Goal: Information Seeking & Learning: Learn about a topic

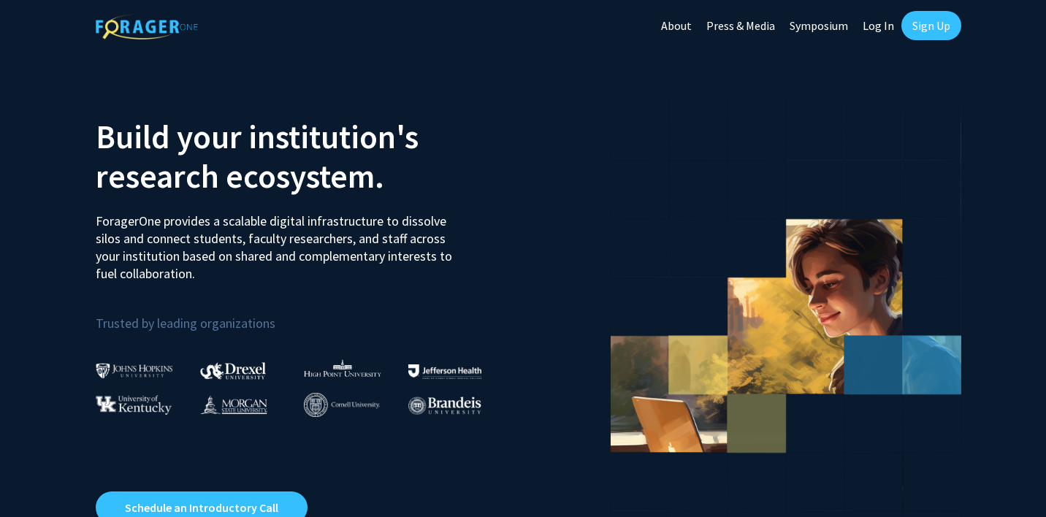
click at [871, 29] on link "Log In" at bounding box center [878, 25] width 46 height 51
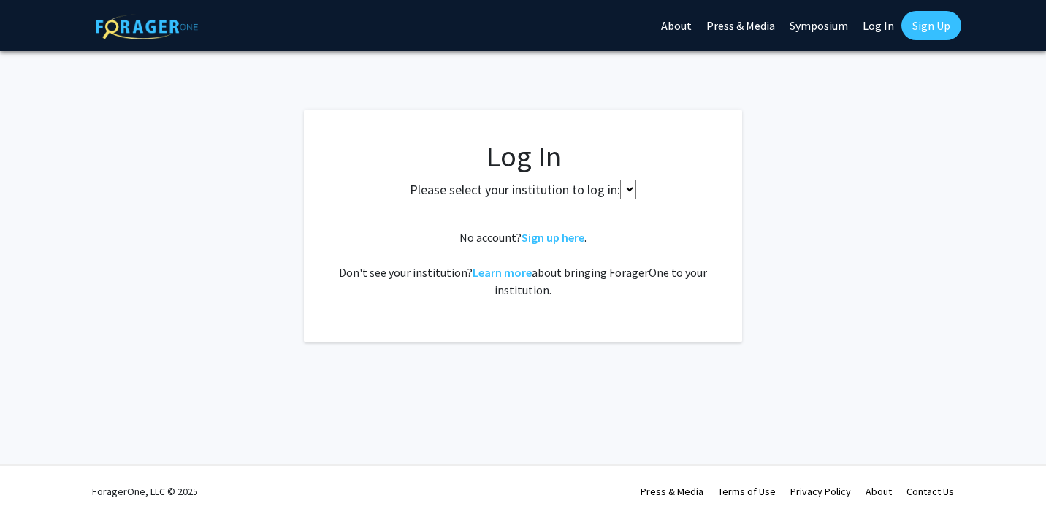
select select
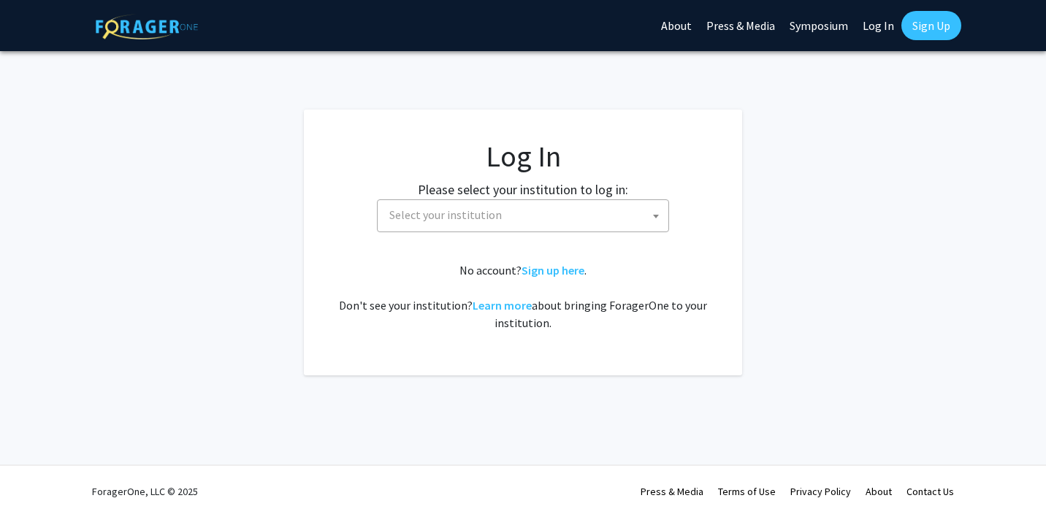
click at [637, 199] on span "Select your institution" at bounding box center [523, 215] width 292 height 33
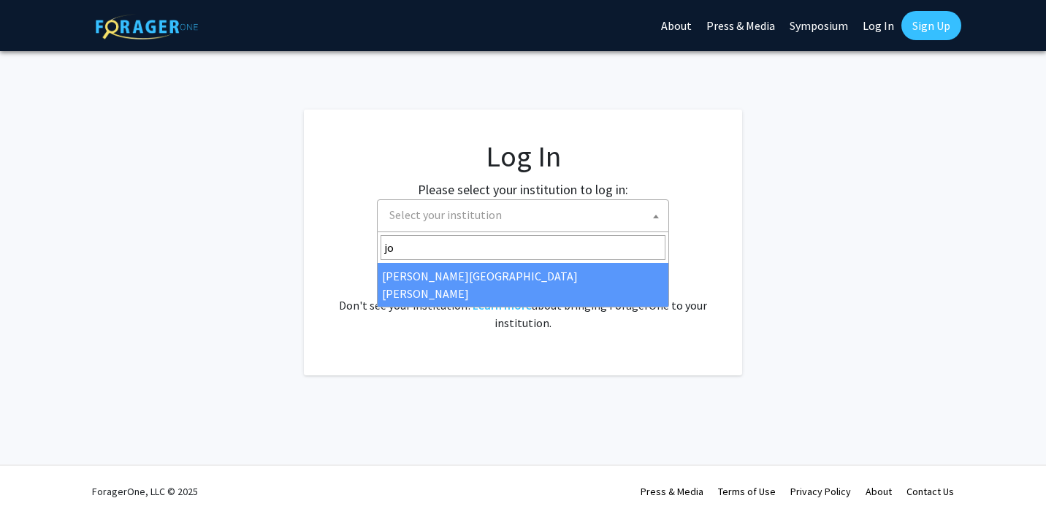
type input "jo"
select select "1"
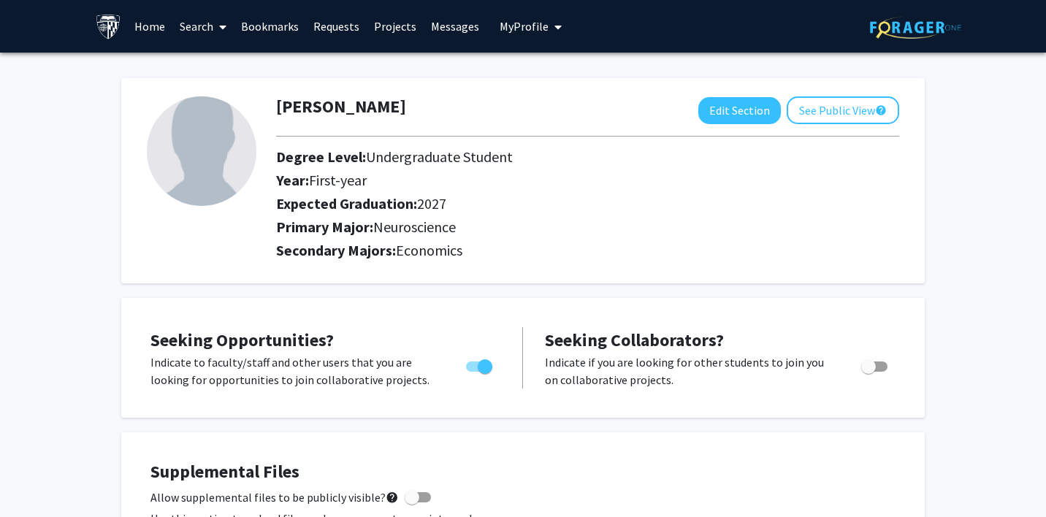
click at [207, 37] on link "Search" at bounding box center [202, 26] width 61 height 51
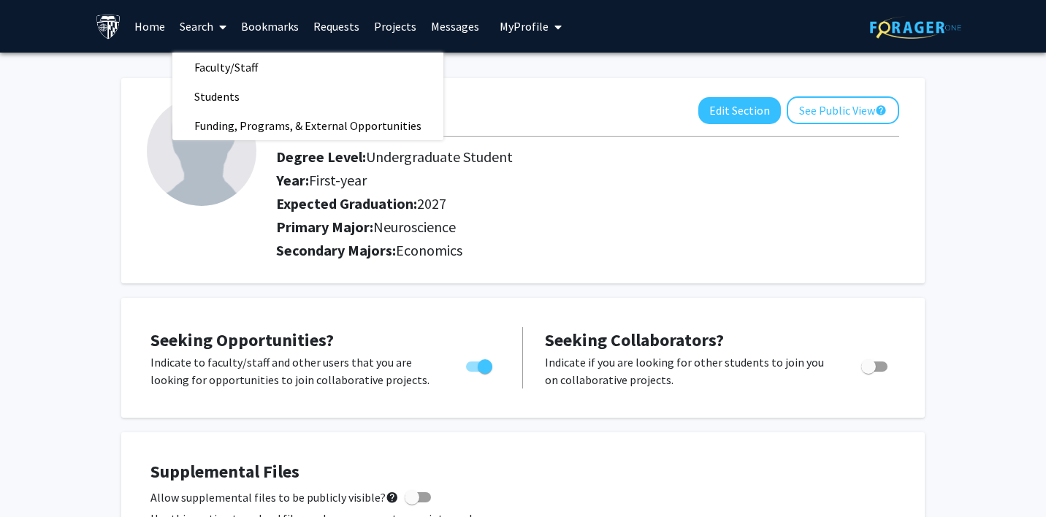
click at [160, 28] on link "Home" at bounding box center [149, 26] width 45 height 51
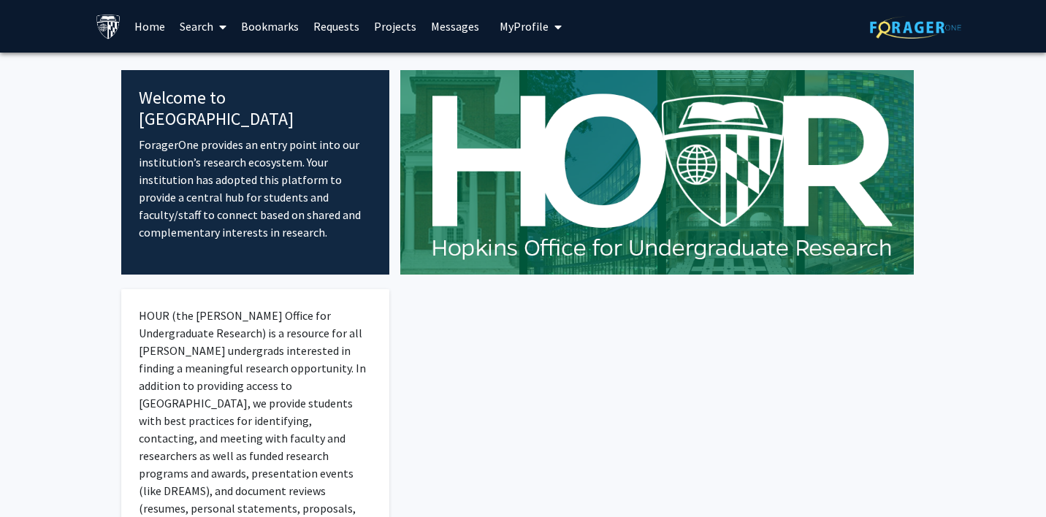
click at [187, 29] on link "Search" at bounding box center [202, 26] width 61 height 51
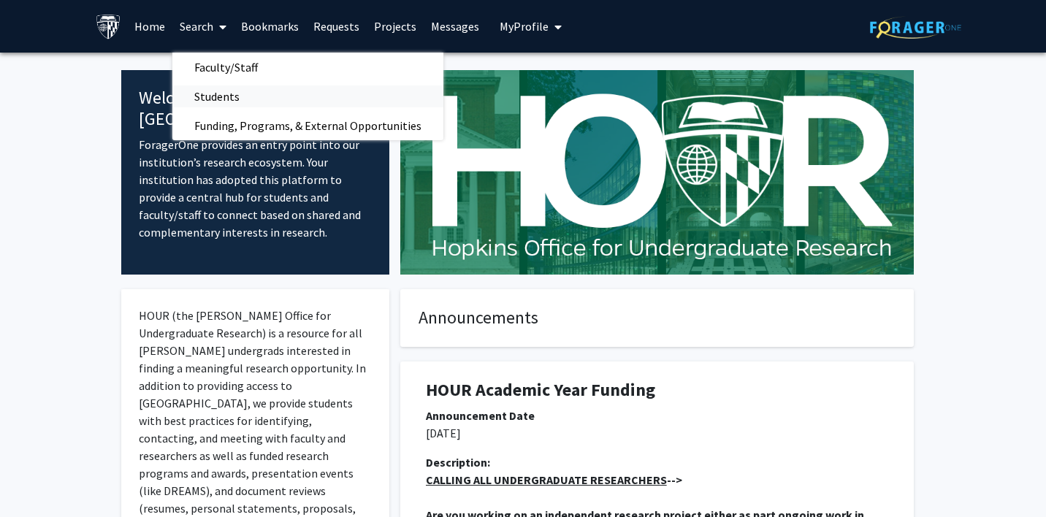
click at [193, 92] on span "Students" at bounding box center [216, 96] width 89 height 29
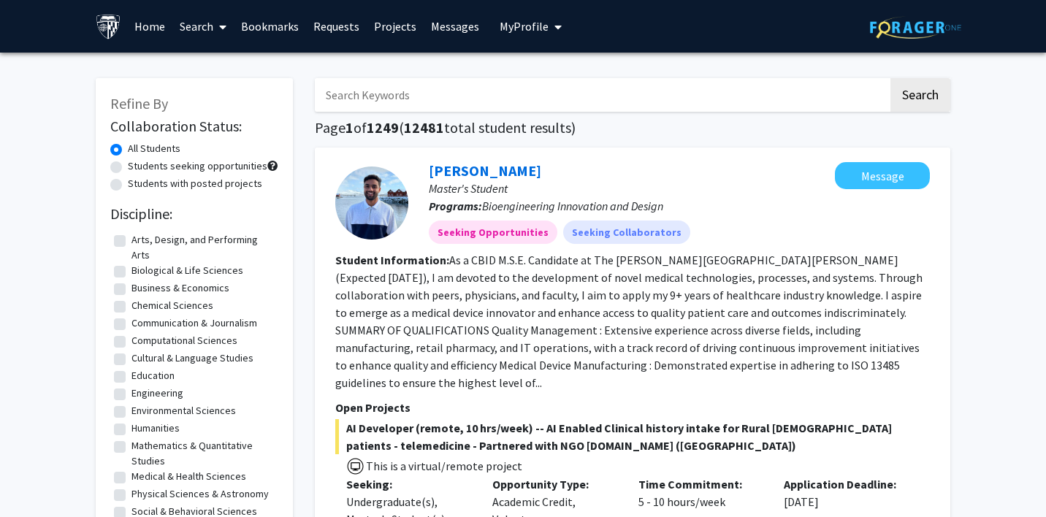
click at [362, 94] on input "Search Keywords" at bounding box center [601, 95] width 573 height 34
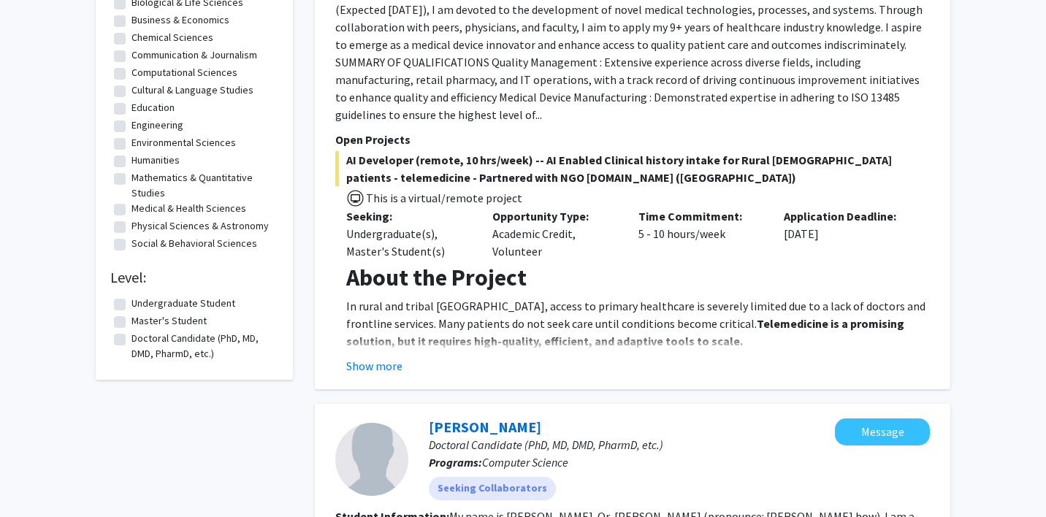
scroll to position [278, 0]
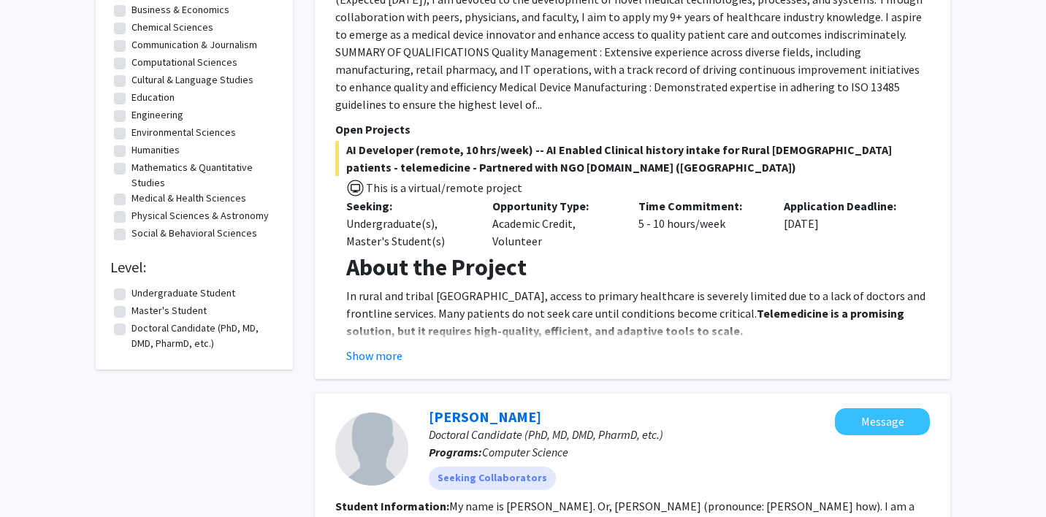
click at [131, 291] on label "Undergraduate Student" at bounding box center [183, 292] width 104 height 15
click at [131, 291] on input "Undergraduate Student" at bounding box center [135, 289] width 9 height 9
checkbox input "true"
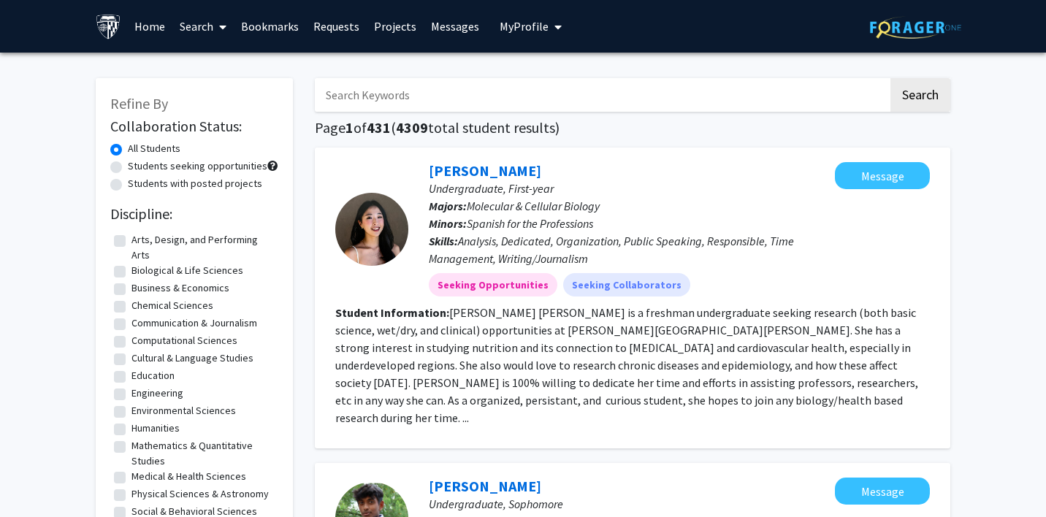
click at [153, 183] on label "Students with posted projects" at bounding box center [195, 183] width 134 height 15
click at [137, 183] on input "Students with posted projects" at bounding box center [132, 180] width 9 height 9
radio input "true"
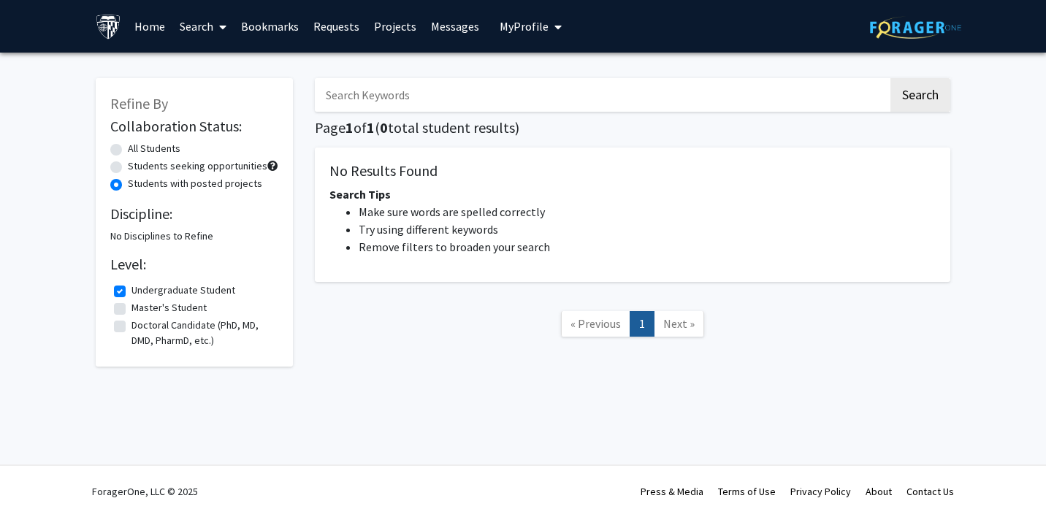
click at [210, 28] on link "Search" at bounding box center [202, 26] width 61 height 51
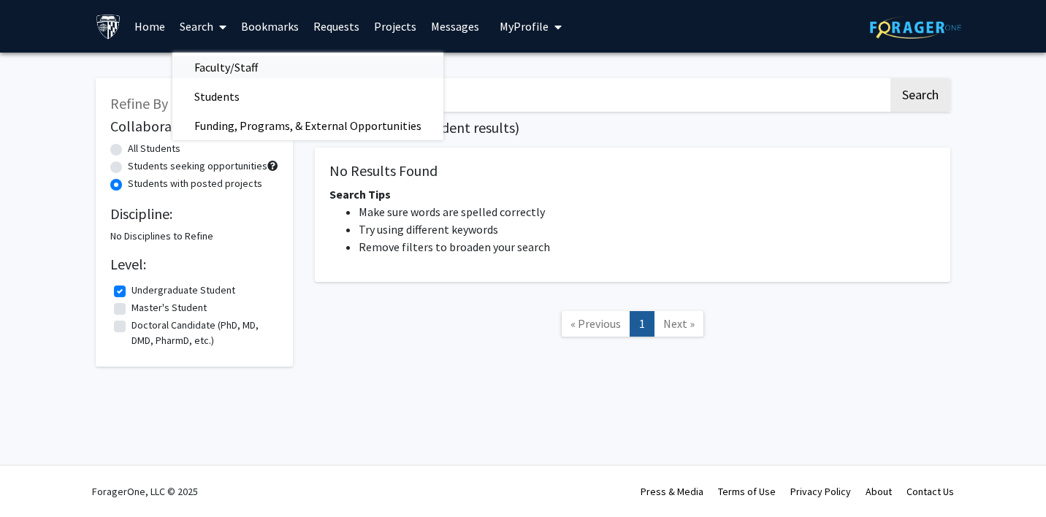
click at [211, 69] on span "Faculty/Staff" at bounding box center [225, 67] width 107 height 29
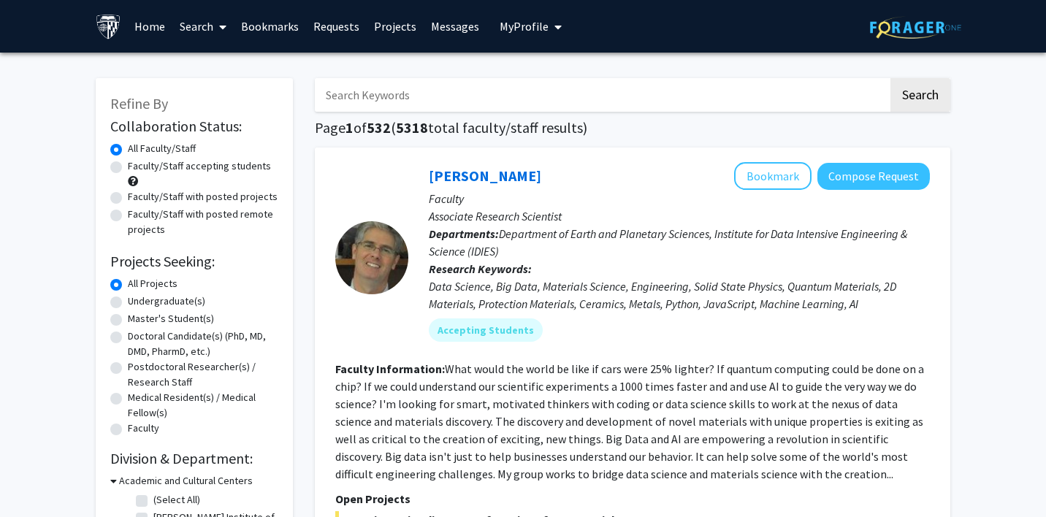
click at [207, 28] on link "Search" at bounding box center [202, 26] width 61 height 51
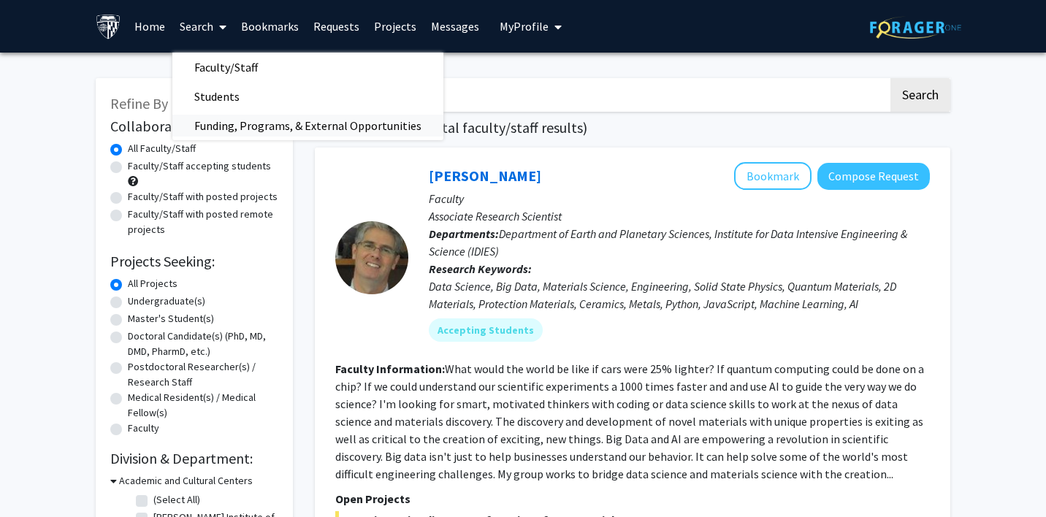
click at [215, 123] on span "Funding, Programs, & External Opportunities" at bounding box center [307, 125] width 271 height 29
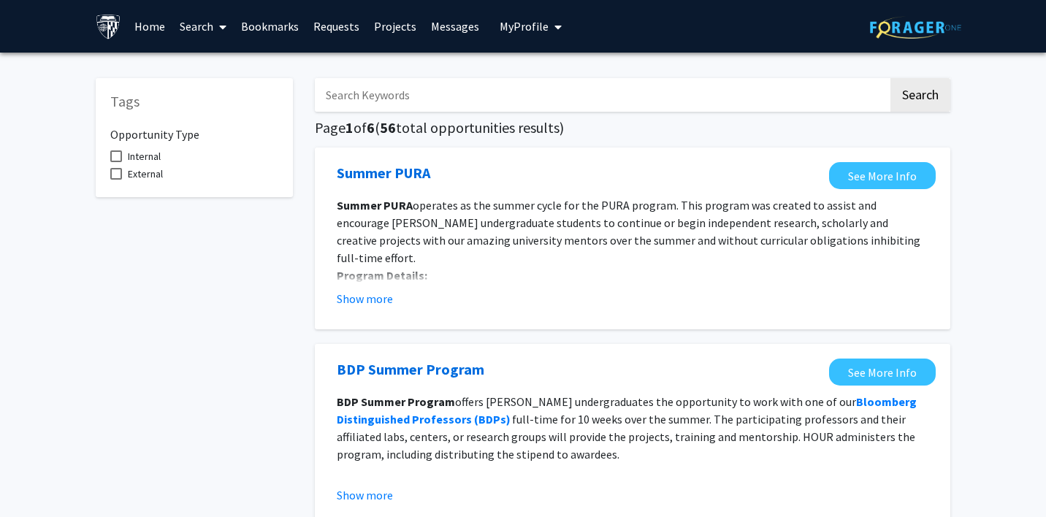
click at [394, 26] on link "Projects" at bounding box center [395, 26] width 57 height 51
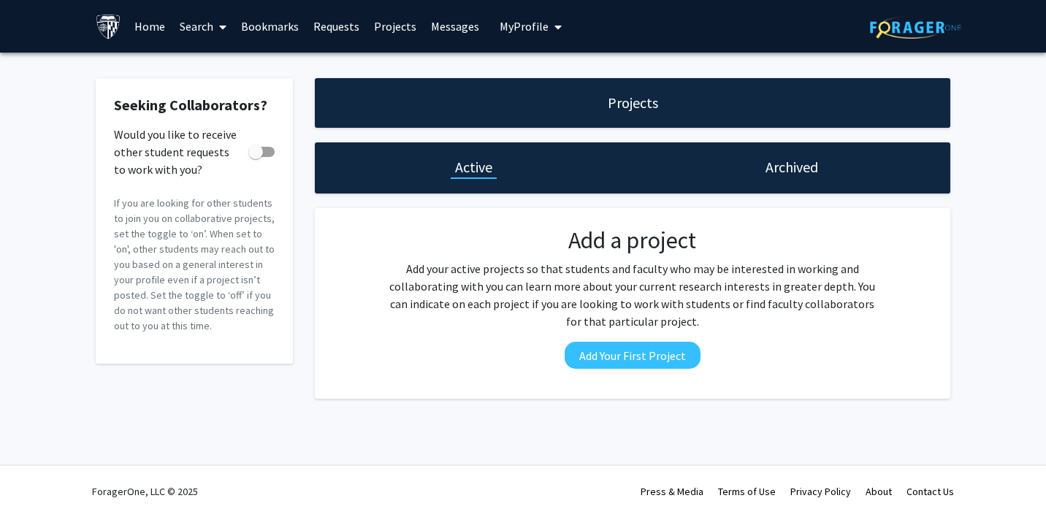
click at [394, 25] on link "Projects" at bounding box center [395, 26] width 57 height 51
click at [204, 25] on link "Search" at bounding box center [202, 26] width 61 height 51
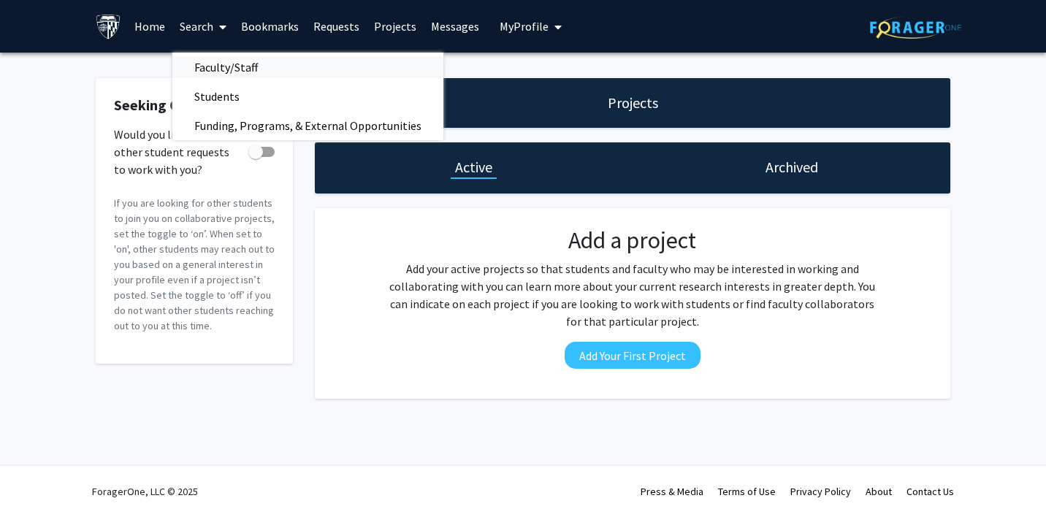
click at [217, 61] on span "Faculty/Staff" at bounding box center [225, 67] width 107 height 29
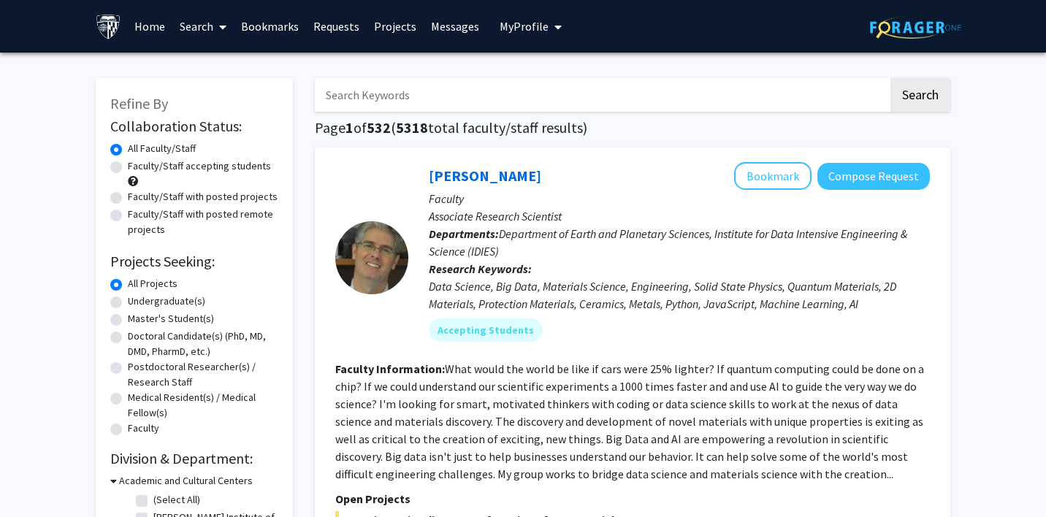
click at [177, 167] on label "Faculty/Staff accepting students" at bounding box center [199, 165] width 143 height 15
click at [137, 167] on input "Faculty/Staff accepting students" at bounding box center [132, 162] width 9 height 9
radio input "true"
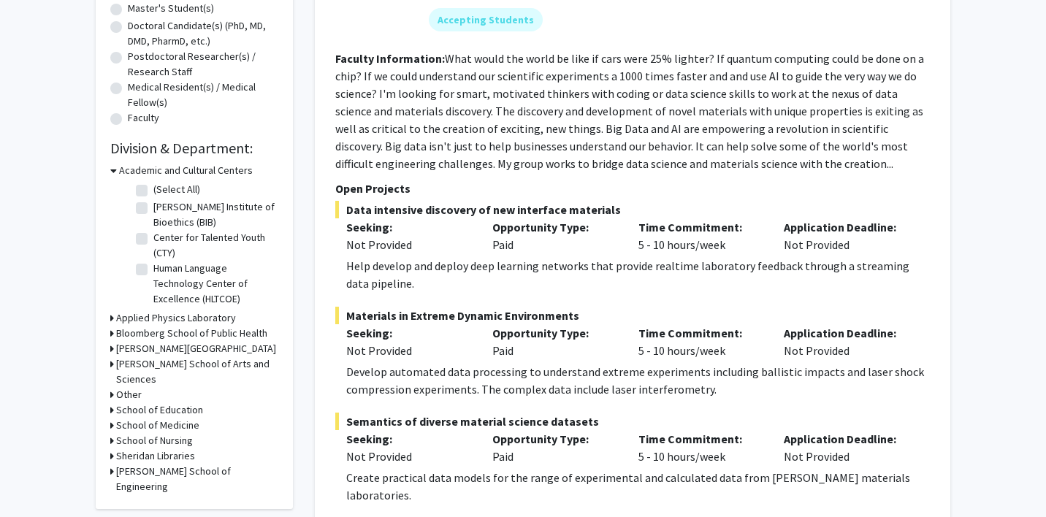
scroll to position [311, 0]
click at [115, 417] on div "School of Medicine" at bounding box center [194, 424] width 168 height 15
click at [120, 417] on h3 "School of Medicine" at bounding box center [157, 424] width 83 height 15
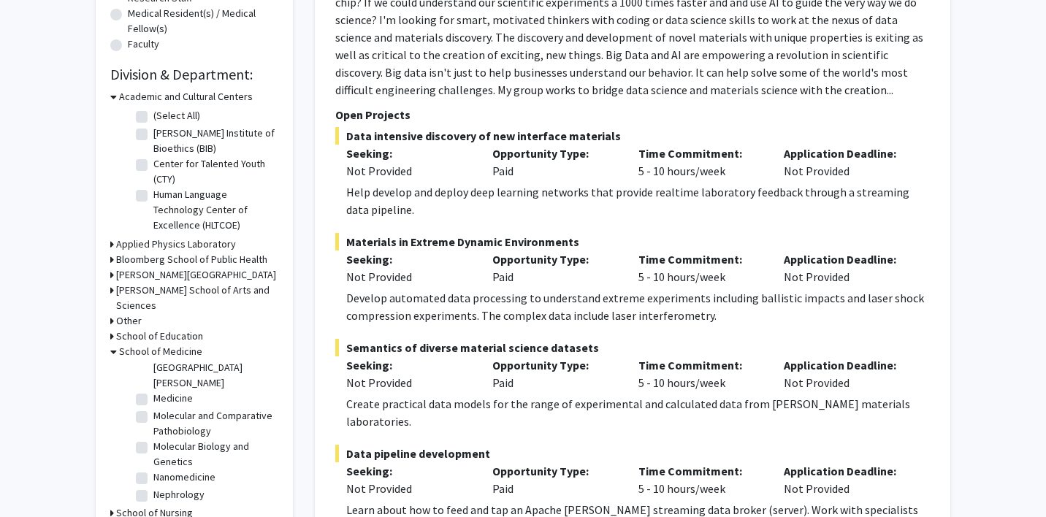
scroll to position [869, 0]
click at [153, 516] on input "Neuroscience" at bounding box center [157, 525] width 9 height 9
checkbox input "true"
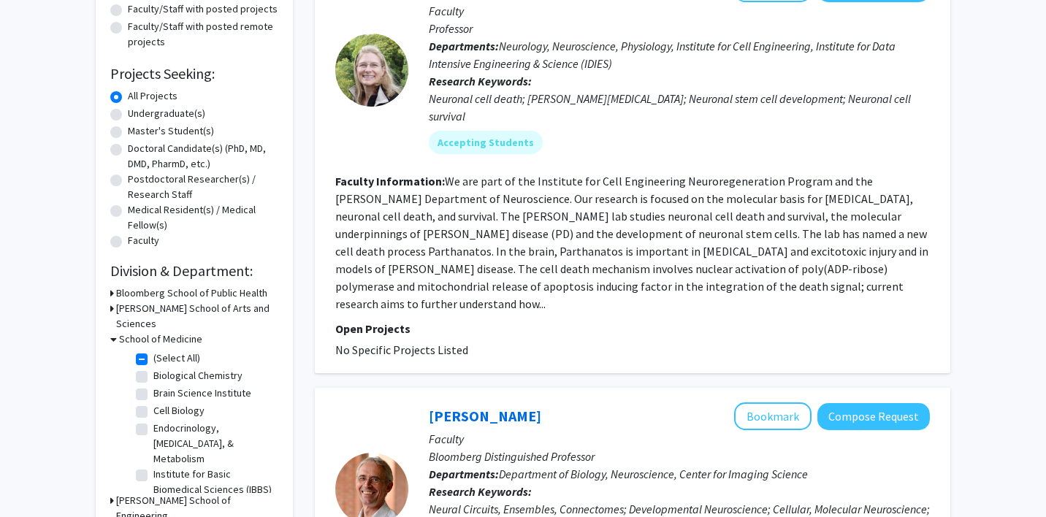
scroll to position [193, 0]
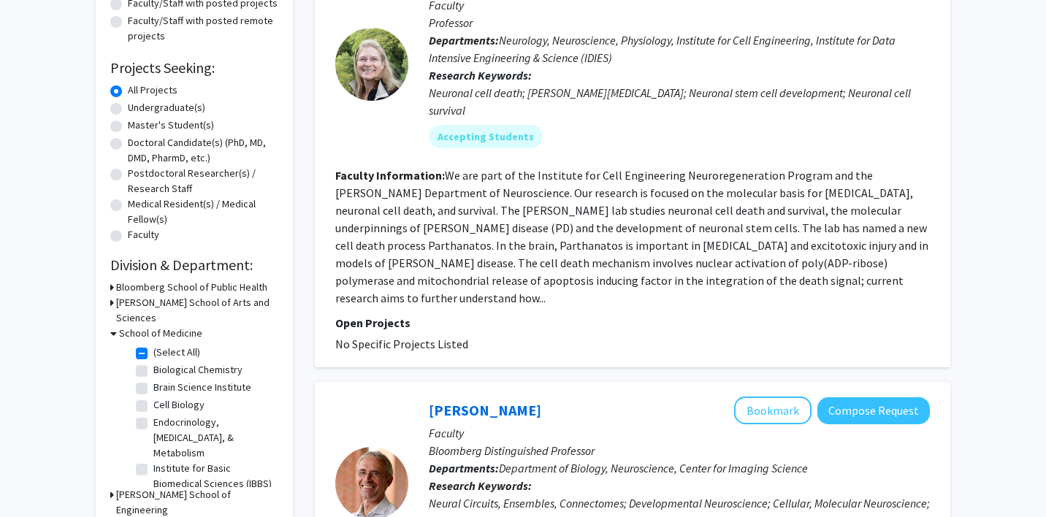
click at [128, 109] on label "Undergraduate(s)" at bounding box center [166, 107] width 77 height 15
click at [128, 109] on input "Undergraduate(s)" at bounding box center [132, 104] width 9 height 9
radio input "true"
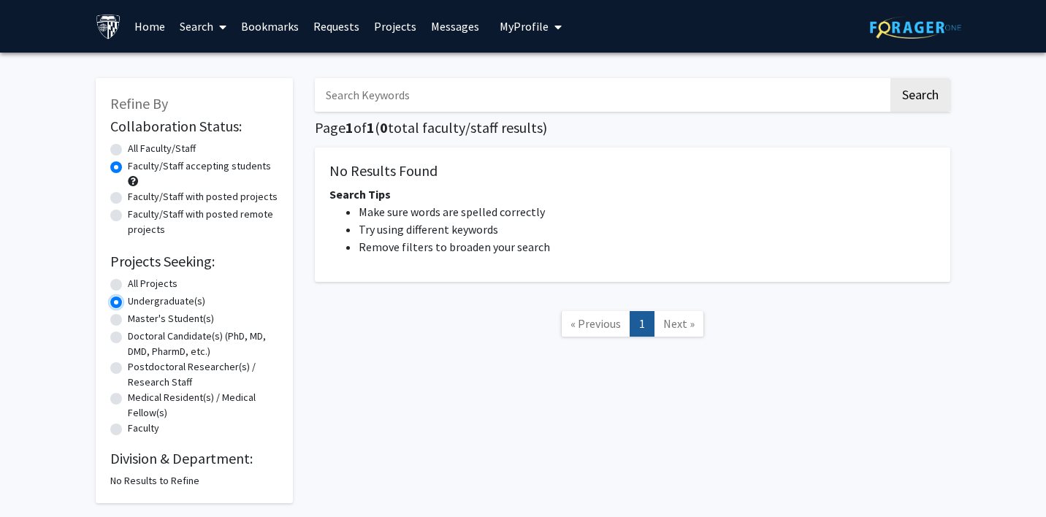
scroll to position [63, 0]
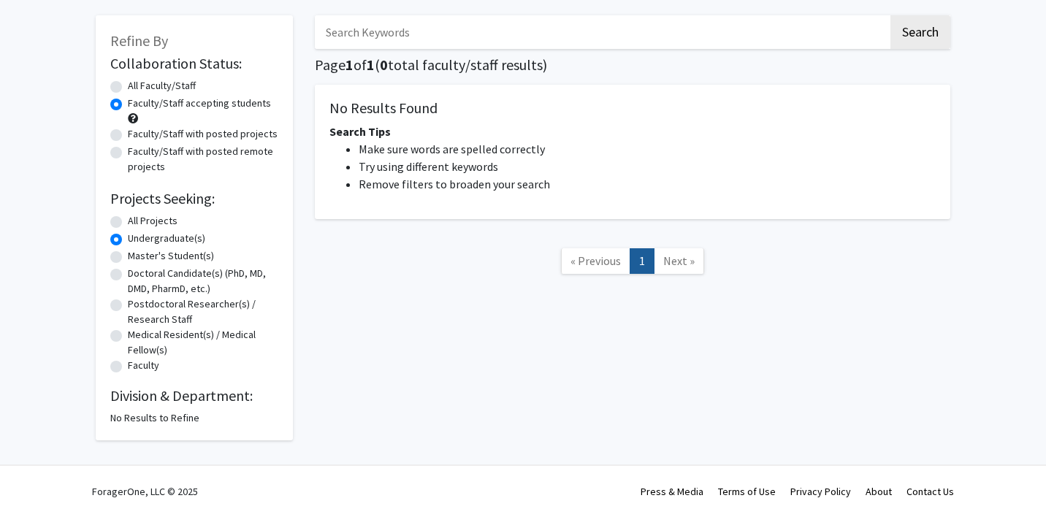
click at [128, 220] on label "All Projects" at bounding box center [153, 220] width 50 height 15
click at [128, 220] on input "All Projects" at bounding box center [132, 217] width 9 height 9
radio input "true"
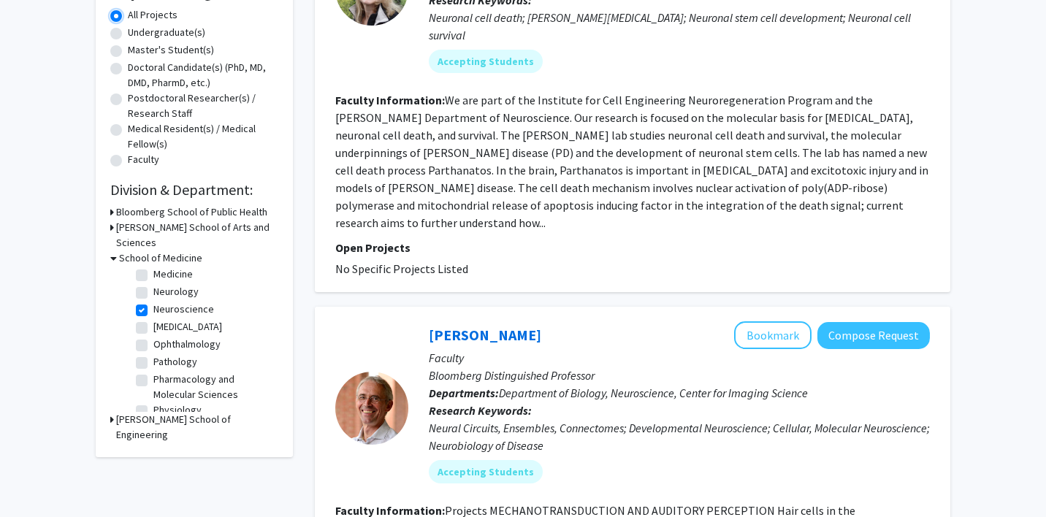
scroll to position [210, 0]
click at [153, 302] on label "Neuroscience" at bounding box center [183, 309] width 61 height 15
click at [153, 302] on input "Neuroscience" at bounding box center [157, 306] width 9 height 9
checkbox input "false"
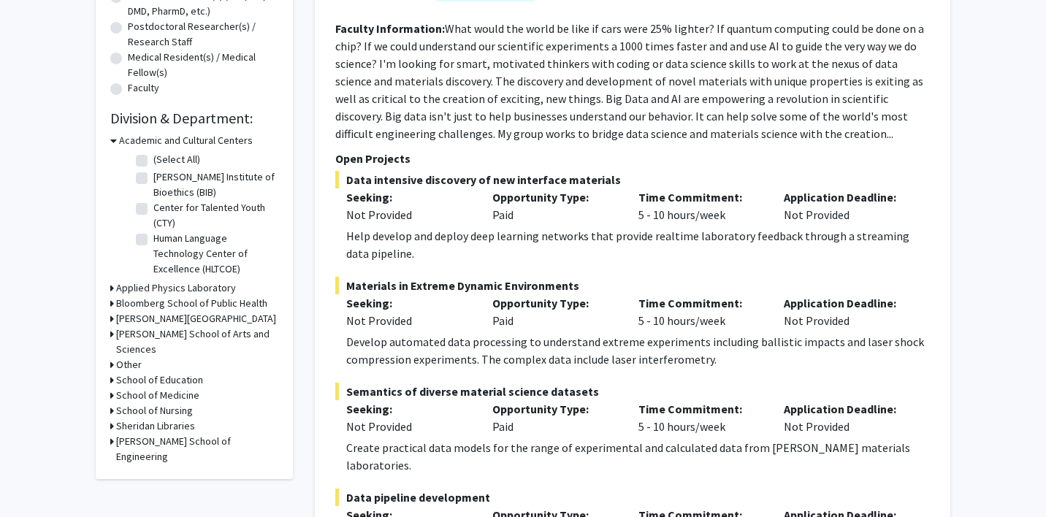
scroll to position [337, 0]
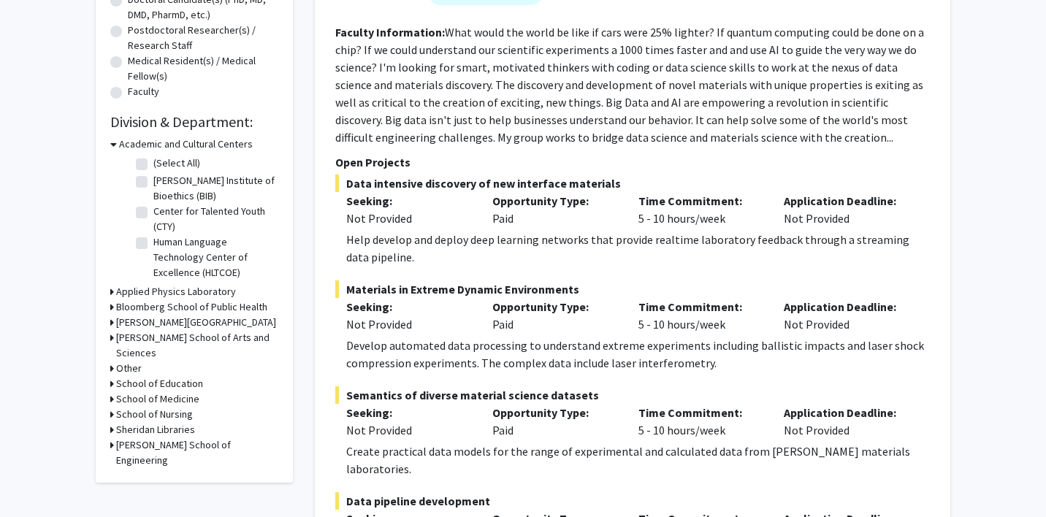
click at [118, 391] on h3 "School of Medicine" at bounding box center [157, 398] width 83 height 15
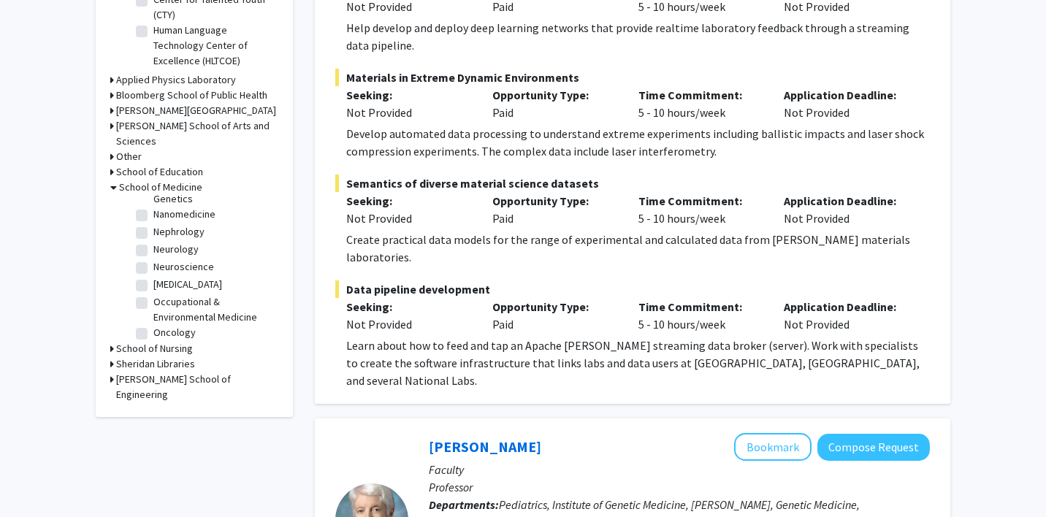
scroll to position [980, 0]
click at [153, 264] on label "Neurosurgery" at bounding box center [187, 271] width 69 height 15
click at [153, 264] on input "Neurosurgery" at bounding box center [157, 268] width 9 height 9
checkbox input "true"
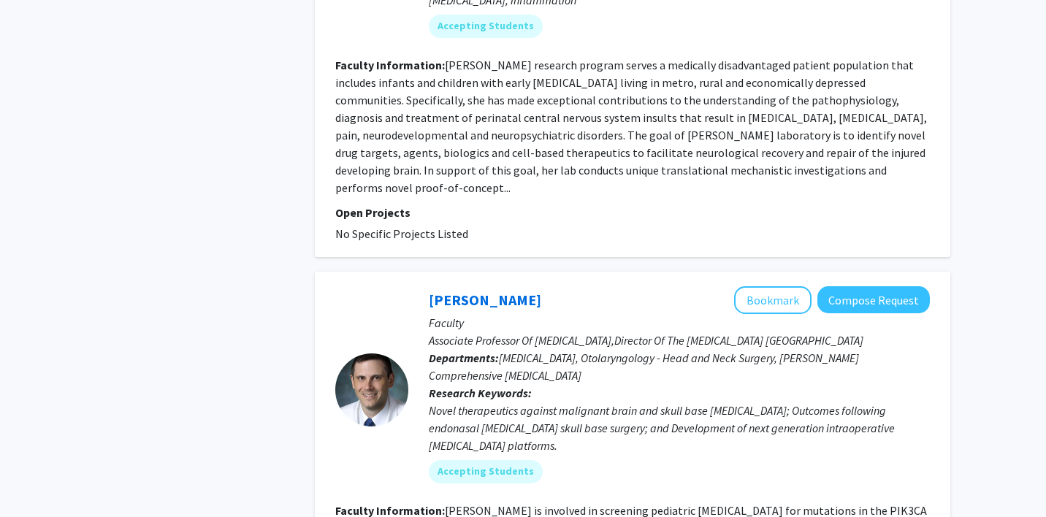
scroll to position [4272, 0]
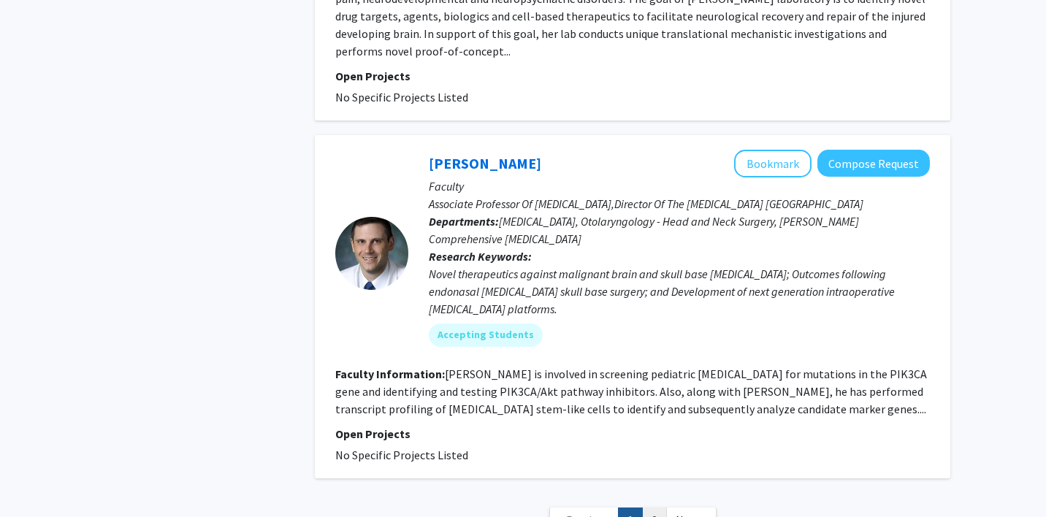
click at [650, 507] on link "2" at bounding box center [654, 520] width 25 height 26
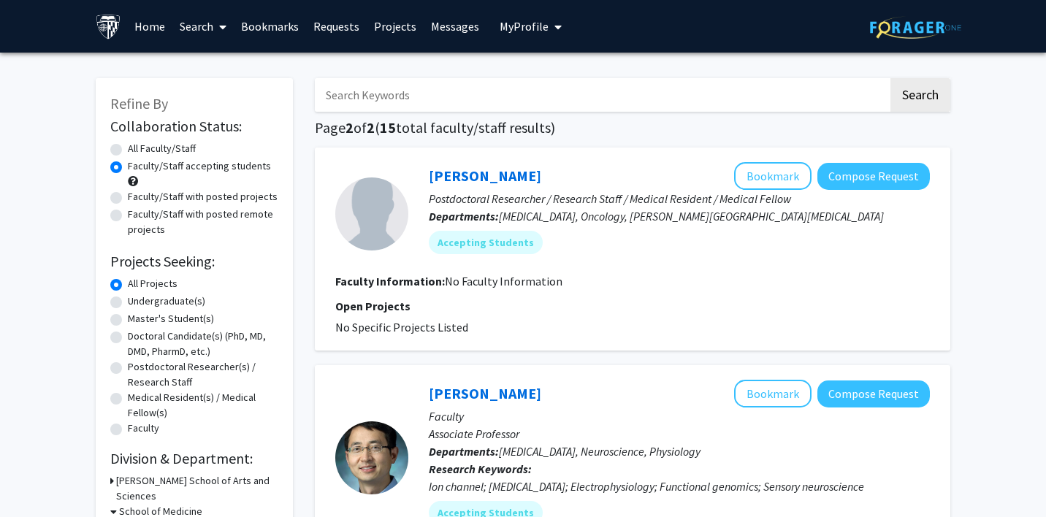
click at [540, 91] on input "Search Keywords" at bounding box center [601, 95] width 573 height 34
type input "schizophrenia"
click at [890, 78] on button "Search" at bounding box center [920, 95] width 60 height 34
radio input "true"
checkbox input "false"
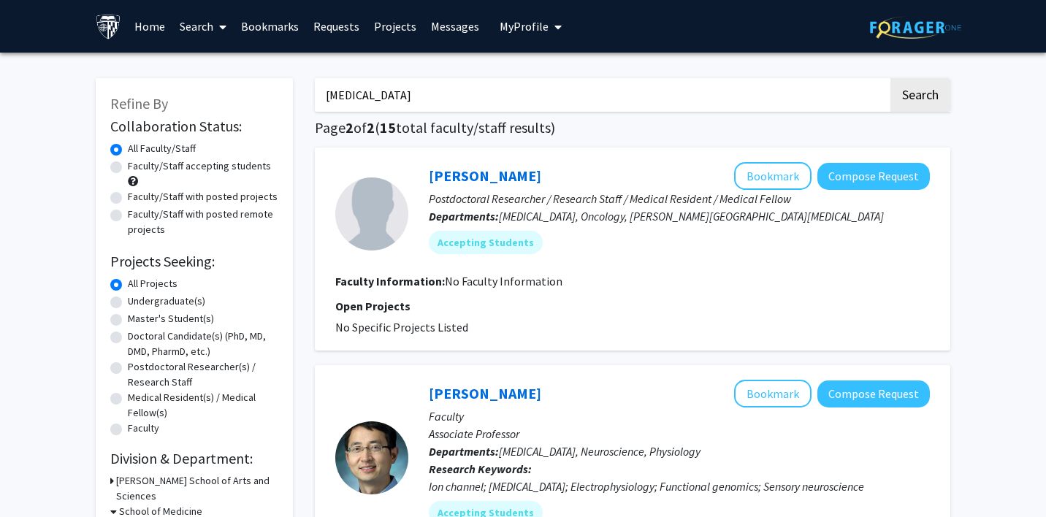
checkbox input "false"
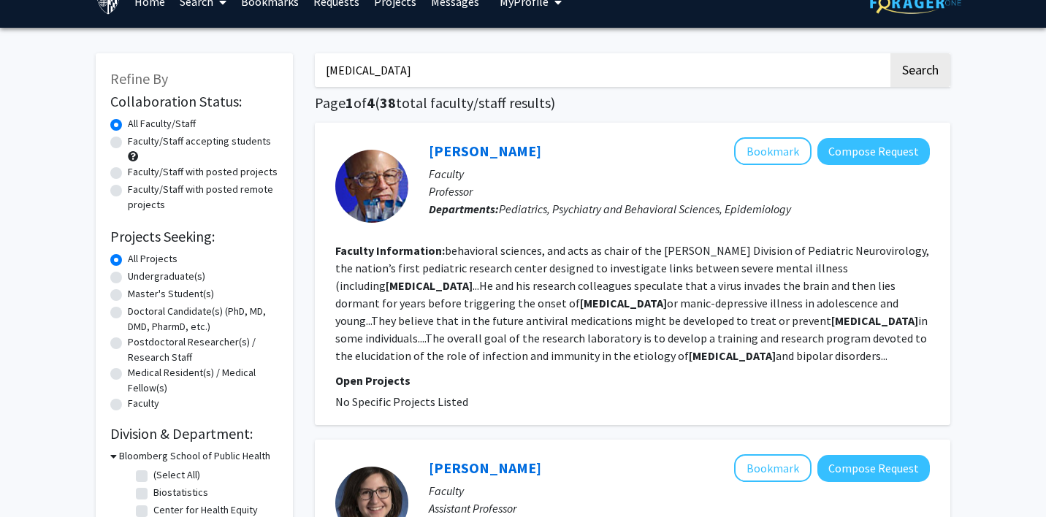
scroll to position [26, 0]
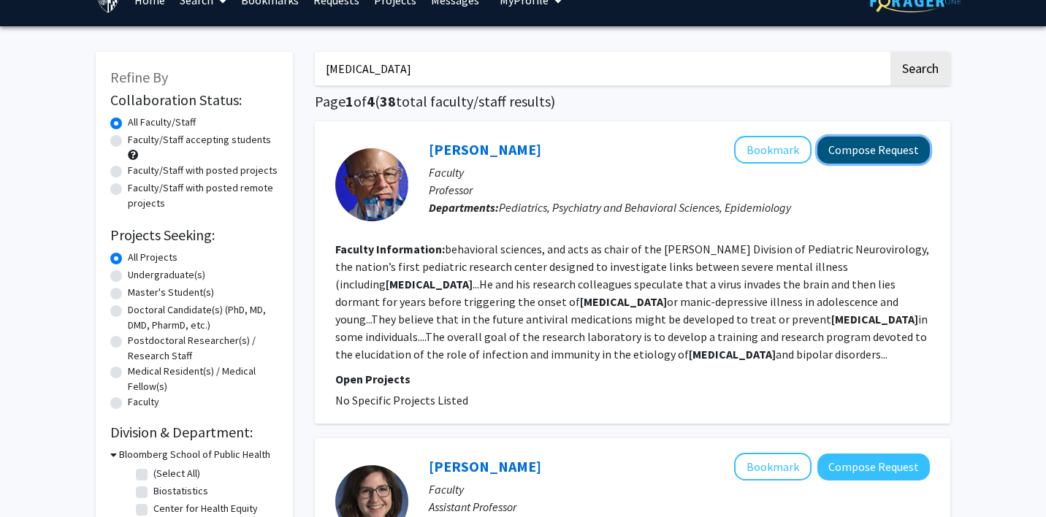
click at [832, 144] on button "Compose Request" at bounding box center [873, 150] width 112 height 27
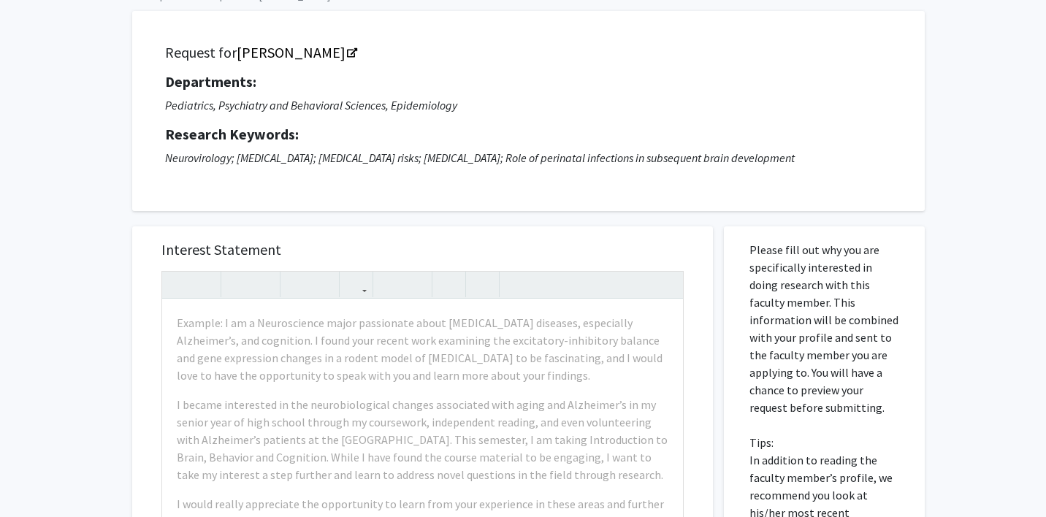
scroll to position [83, 0]
click at [621, 183] on div "Request for Robert Yolken Departments: Pediatrics, Psychiatry and Behavioral Sc…" at bounding box center [528, 110] width 756 height 164
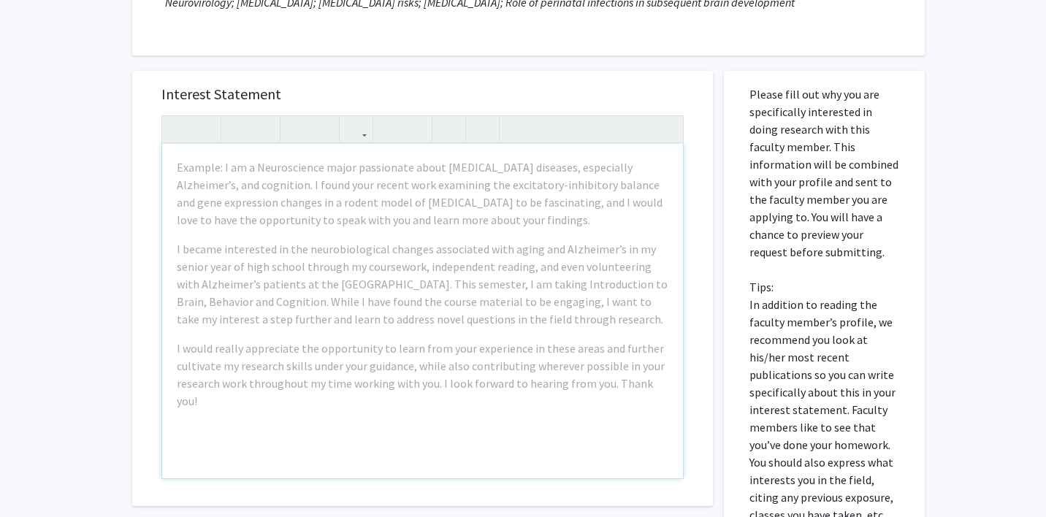
scroll to position [238, 0]
click at [518, 425] on div "Example: I am a Neuroscience major passionate about neurodegenerative diseases,…" at bounding box center [422, 309] width 521 height 334
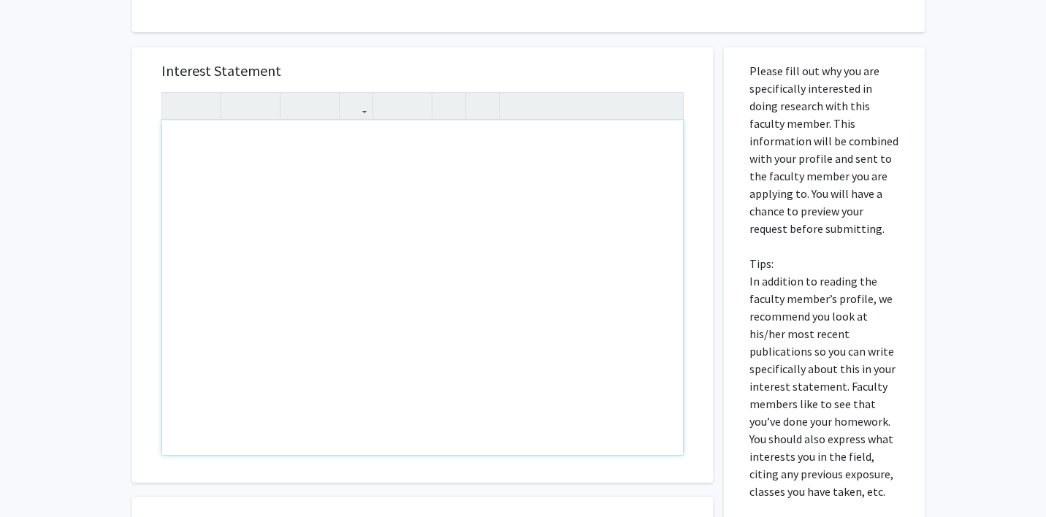
scroll to position [261, 0]
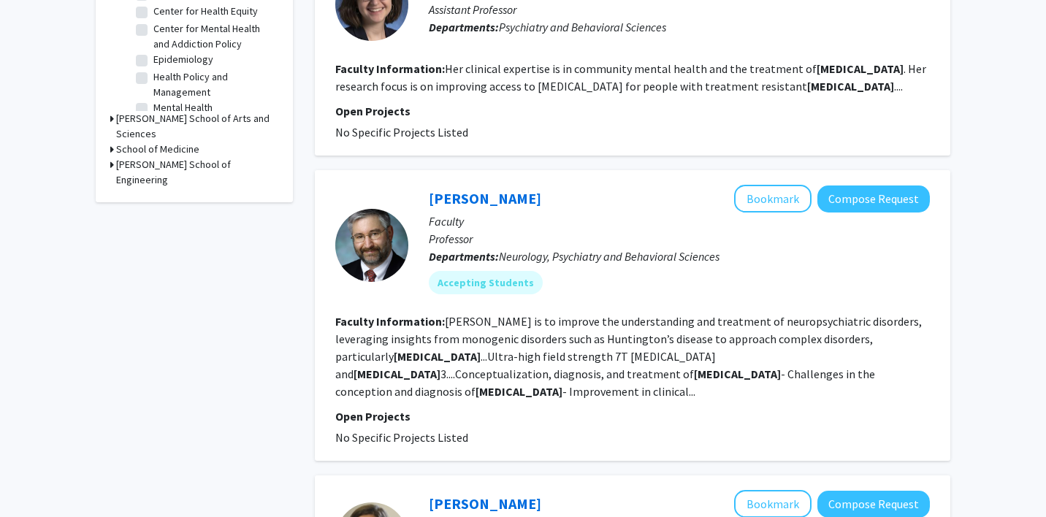
scroll to position [526, 0]
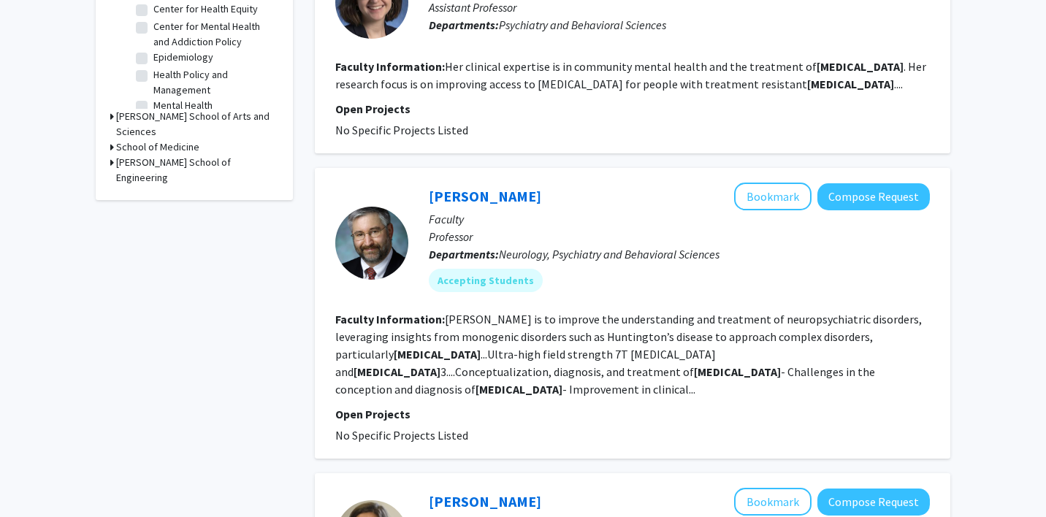
click at [789, 373] on fg-read-more "Margolis is to improve the understanding and treatment of neuropsychiatric diso…" at bounding box center [628, 354] width 586 height 85
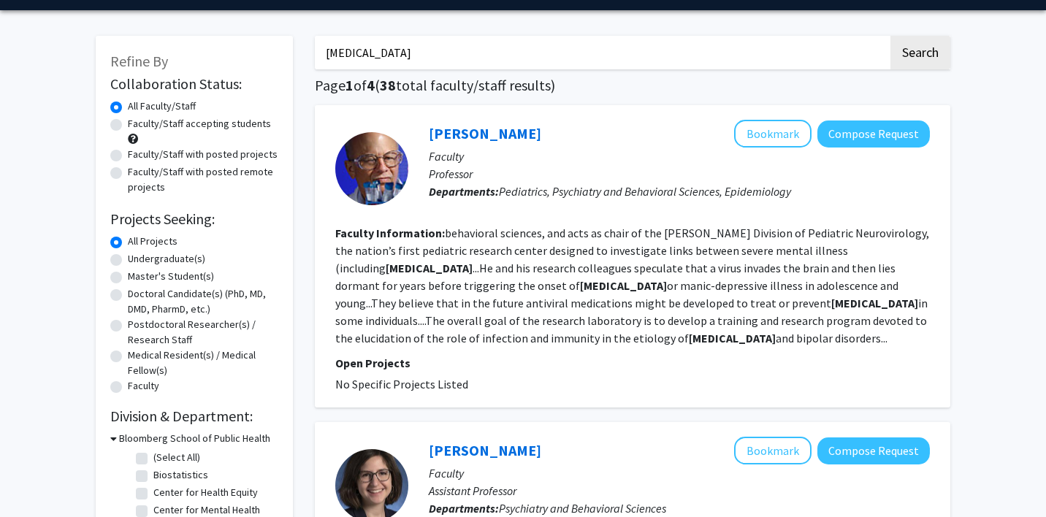
scroll to position [40, 0]
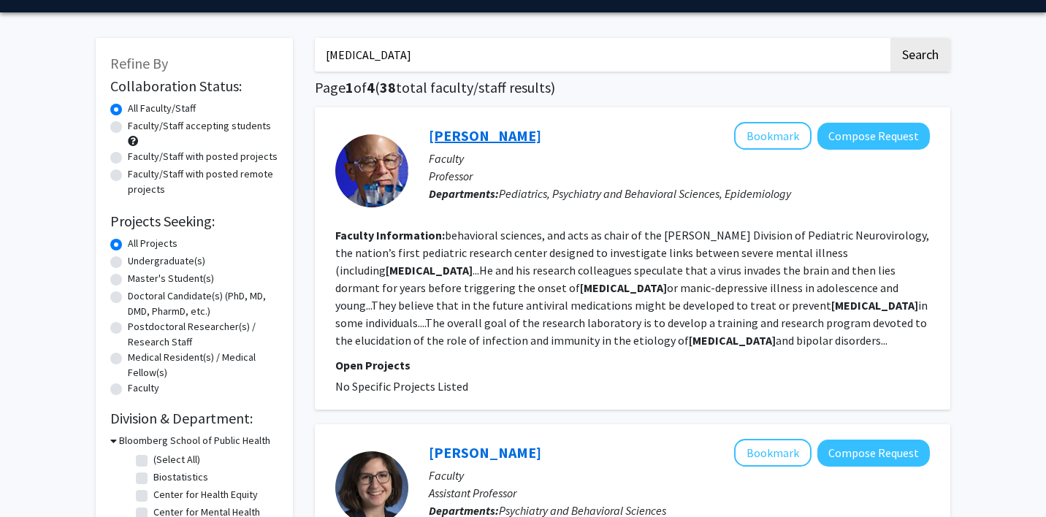
click at [458, 136] on link "Robert Yolken" at bounding box center [485, 135] width 112 height 18
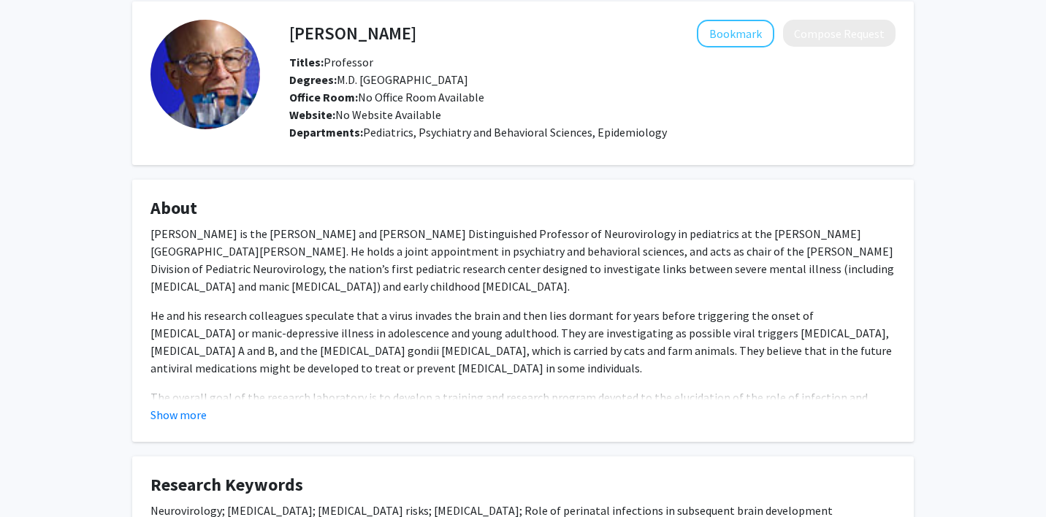
scroll to position [64, 0]
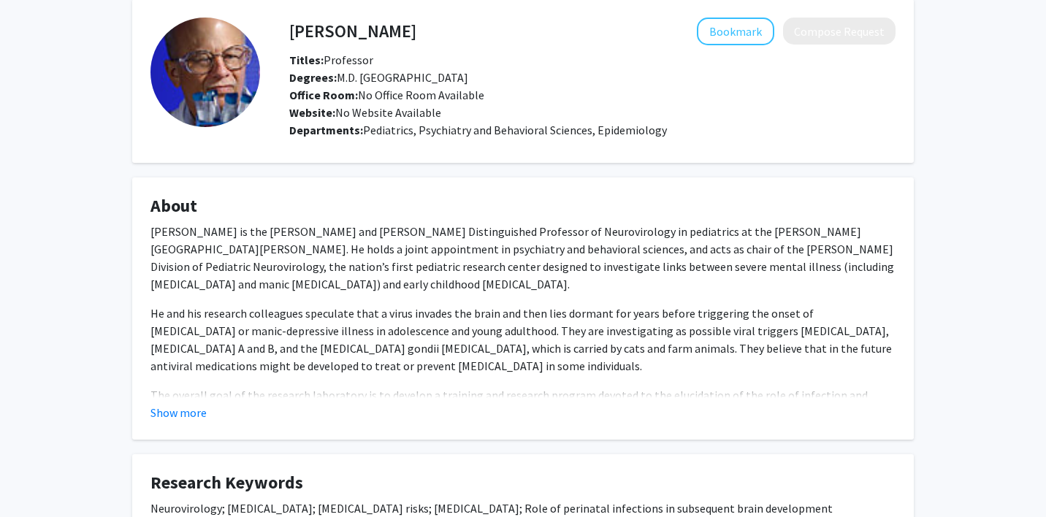
click at [172, 422] on fg-card "About Dr. Robert H. Yolken is the Theodore and Vada Stanley Distinguished Profe…" at bounding box center [522, 308] width 781 height 262
click at [178, 415] on button "Show more" at bounding box center [178, 413] width 56 height 18
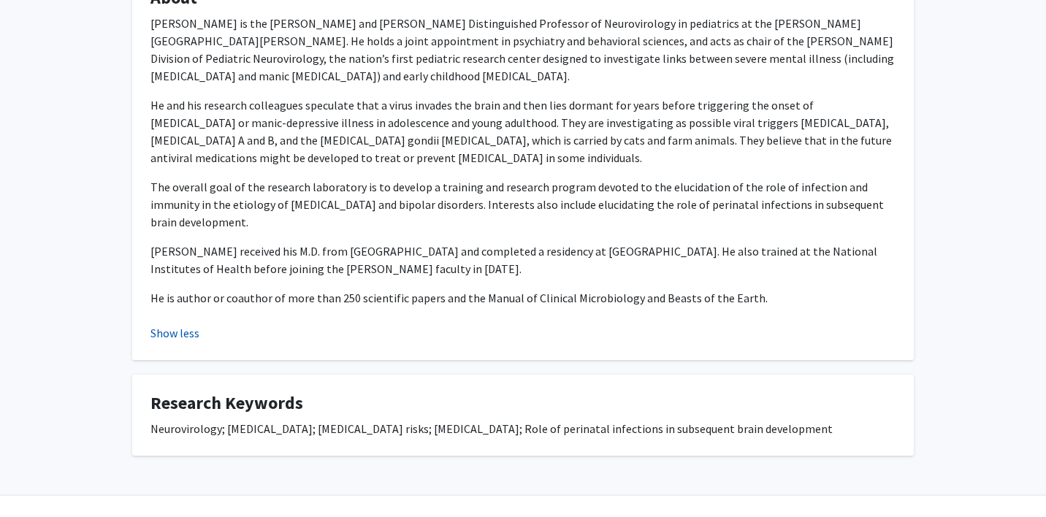
scroll to position [284, 0]
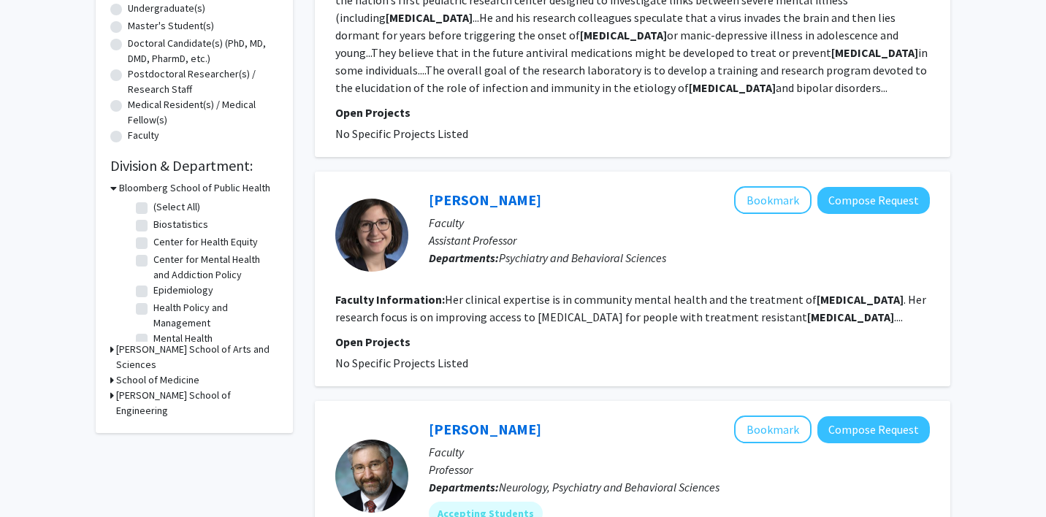
scroll to position [318, 0]
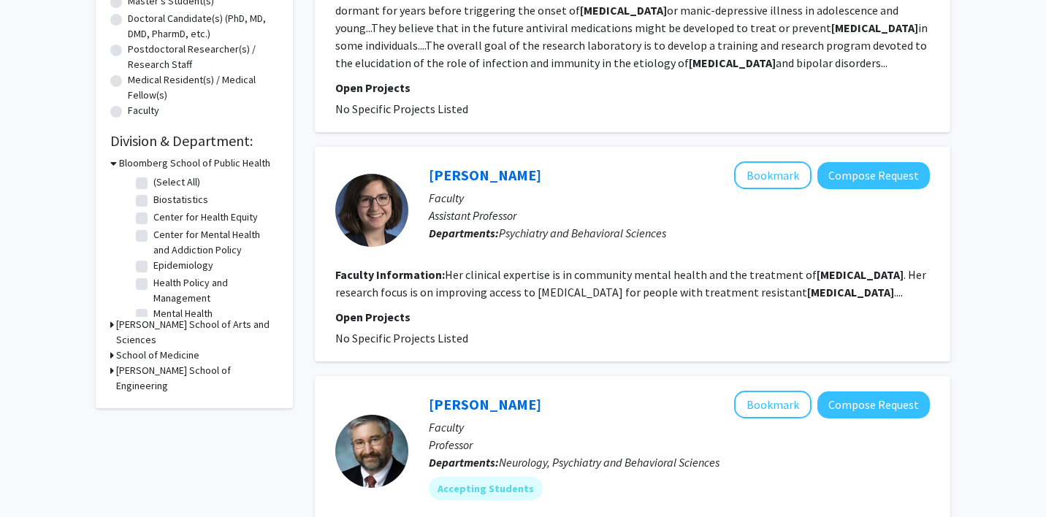
click at [567, 289] on fg-read-more "Her clinical expertise is in community mental health and the treatment of schiz…" at bounding box center [630, 283] width 591 height 32
drag, startPoint x: 777, startPoint y: 176, endPoint x: 704, endPoint y: 279, distance: 126.2
click at [704, 279] on fg-search-faculty "Allison Brandt Bookmark Compose Request Faculty Assistant Professor Departments…" at bounding box center [632, 253] width 594 height 185
click at [807, 286] on b "schizophrenia" at bounding box center [850, 292] width 87 height 15
click at [835, 303] on fg-search-faculty "Allison Brandt Bookmark Compose Request Faculty Assistant Professor Departments…" at bounding box center [632, 253] width 594 height 185
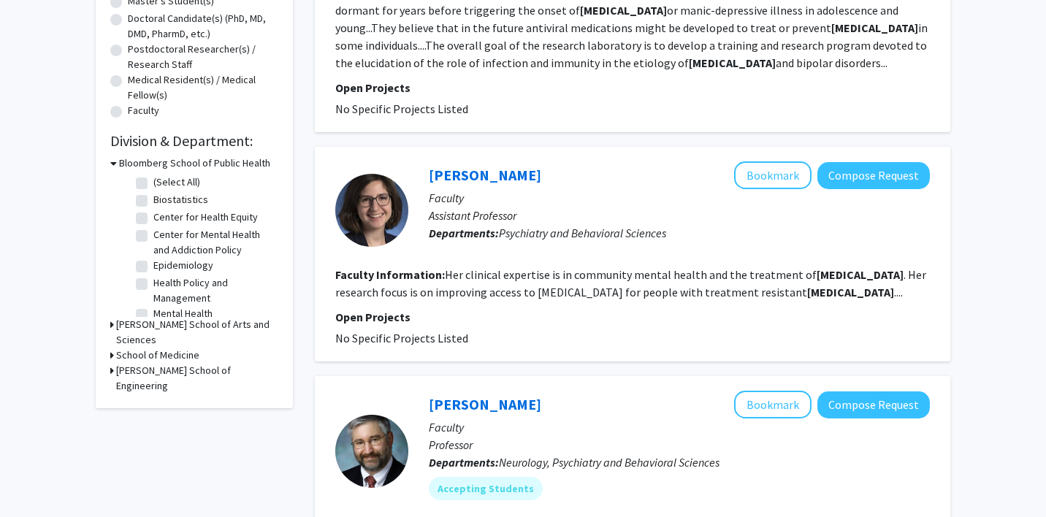
click at [822, 289] on b "schizophrenia" at bounding box center [850, 292] width 87 height 15
click at [786, 183] on button "Bookmark" at bounding box center [772, 175] width 77 height 28
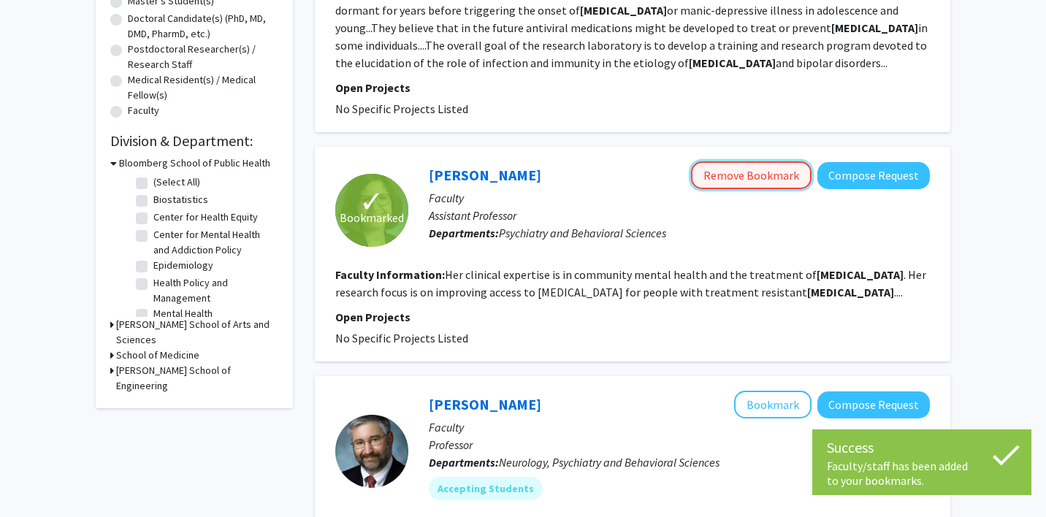
click at [786, 184] on button "Remove Bookmark" at bounding box center [751, 175] width 120 height 28
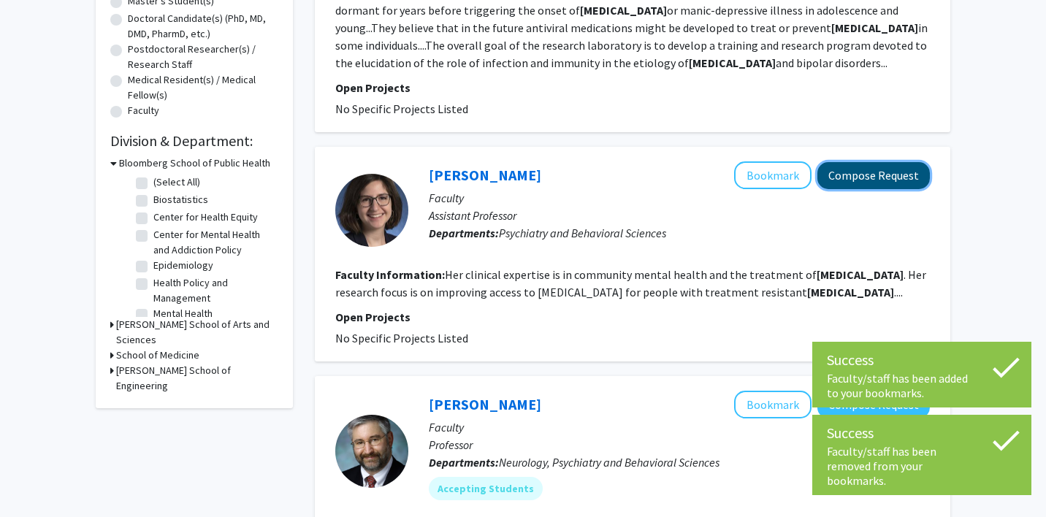
click at [848, 180] on button "Compose Request" at bounding box center [873, 175] width 112 height 27
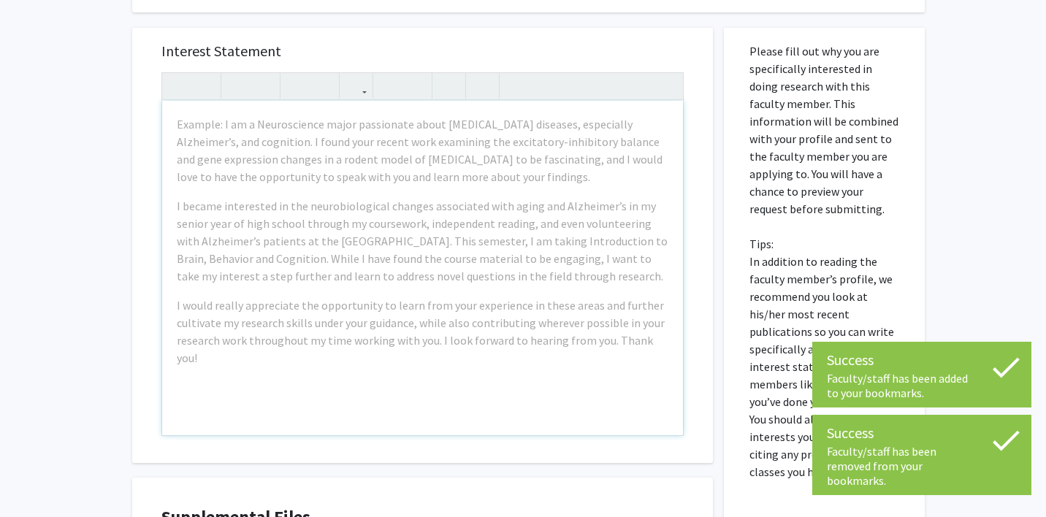
scroll to position [261, 0]
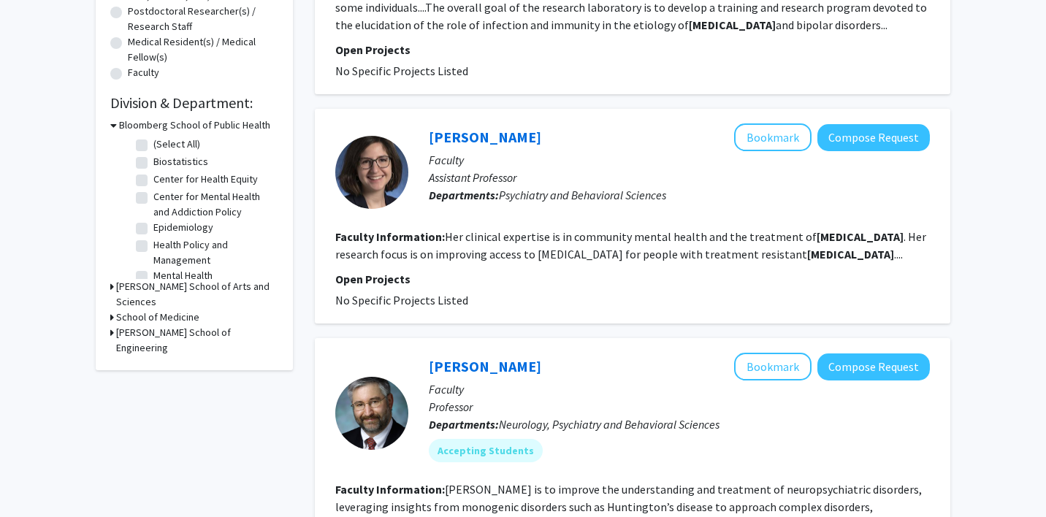
scroll to position [357, 0]
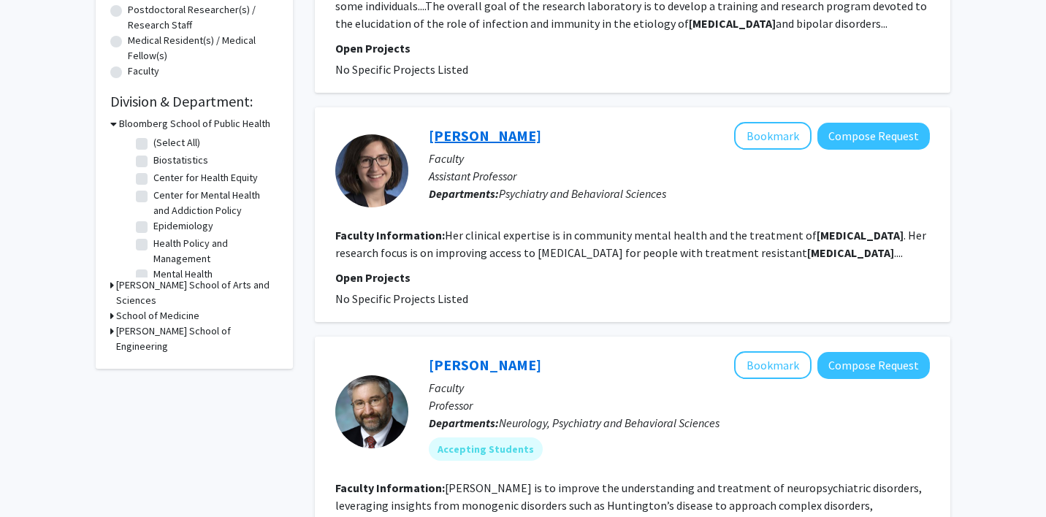
click at [457, 133] on link "Allison Brandt" at bounding box center [485, 135] width 112 height 18
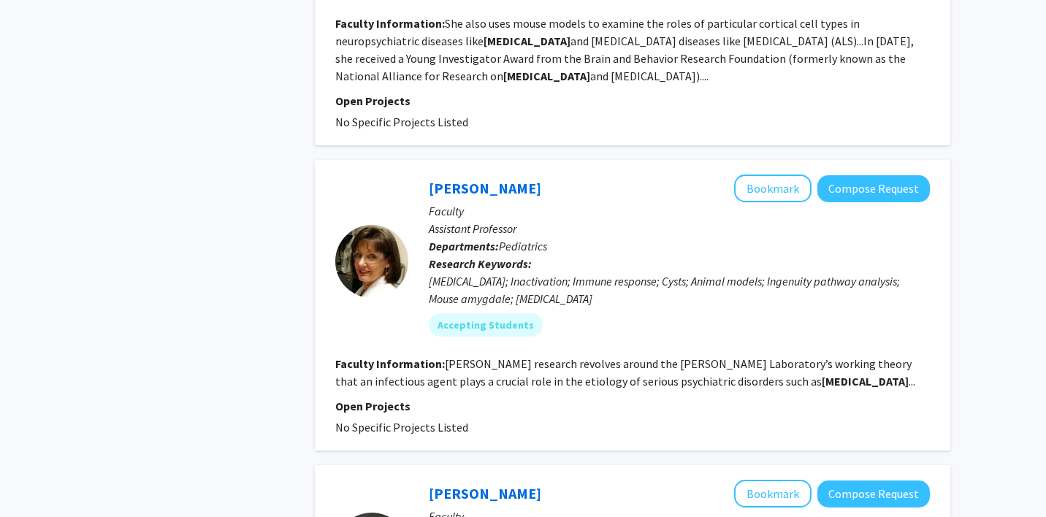
scroll to position [1106, 0]
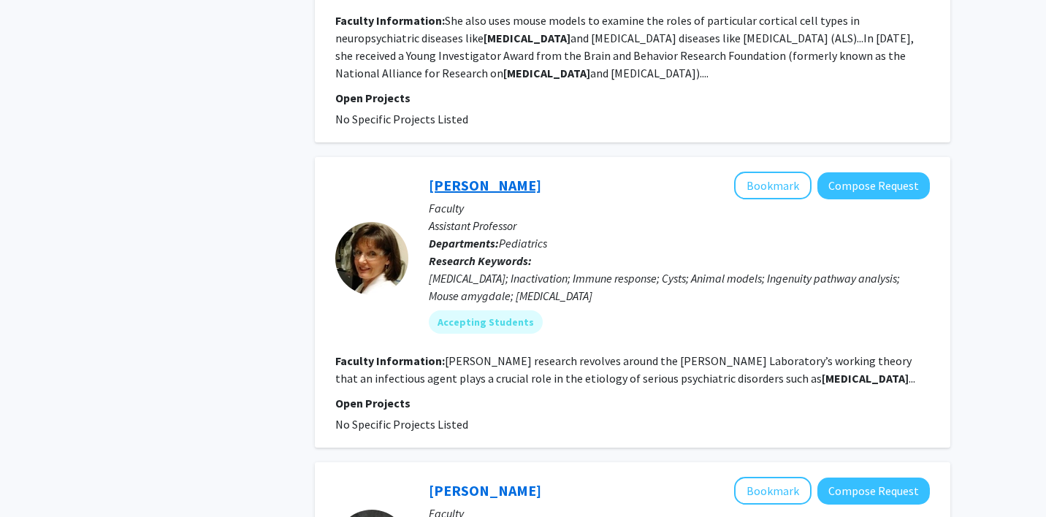
click at [523, 176] on link "Lori Jones-Brando" at bounding box center [485, 185] width 112 height 18
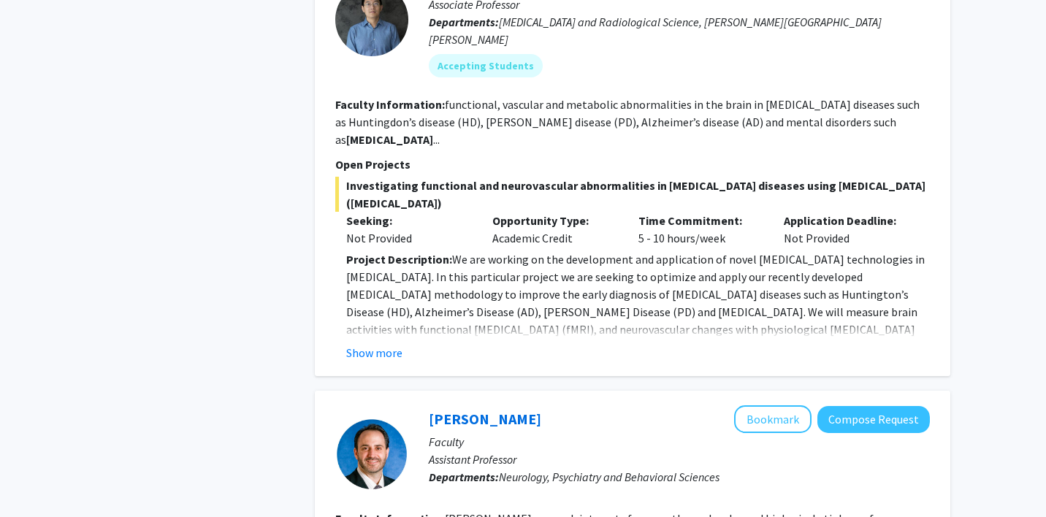
scroll to position [1589, 0]
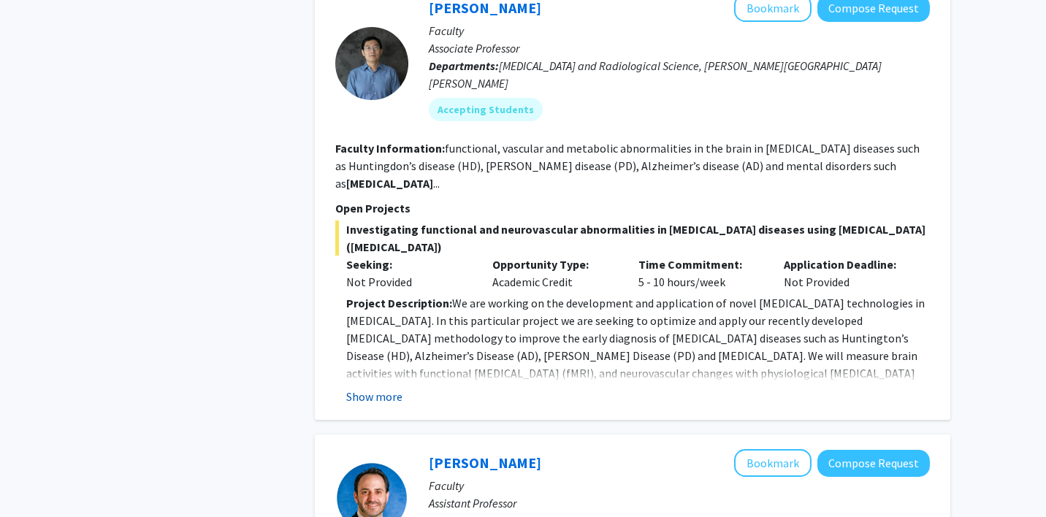
click at [364, 388] on button "Show more" at bounding box center [374, 397] width 56 height 18
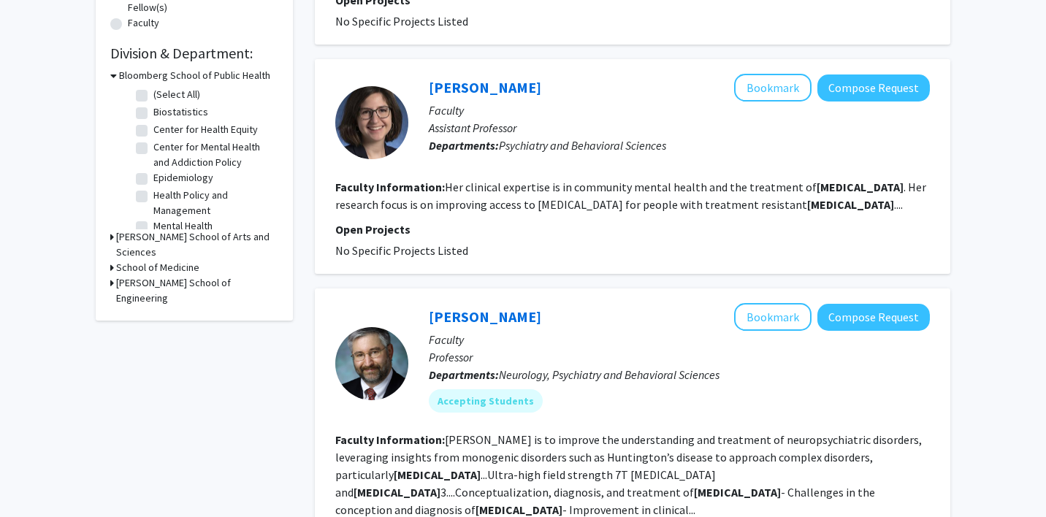
scroll to position [388, 0]
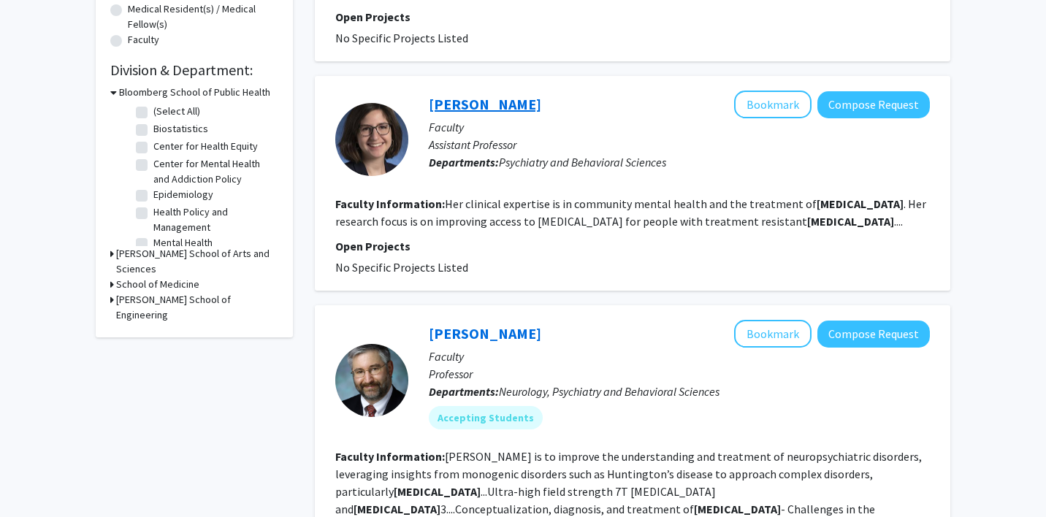
click at [444, 103] on link "Allison Brandt" at bounding box center [485, 104] width 112 height 18
